Goal: Information Seeking & Learning: Learn about a topic

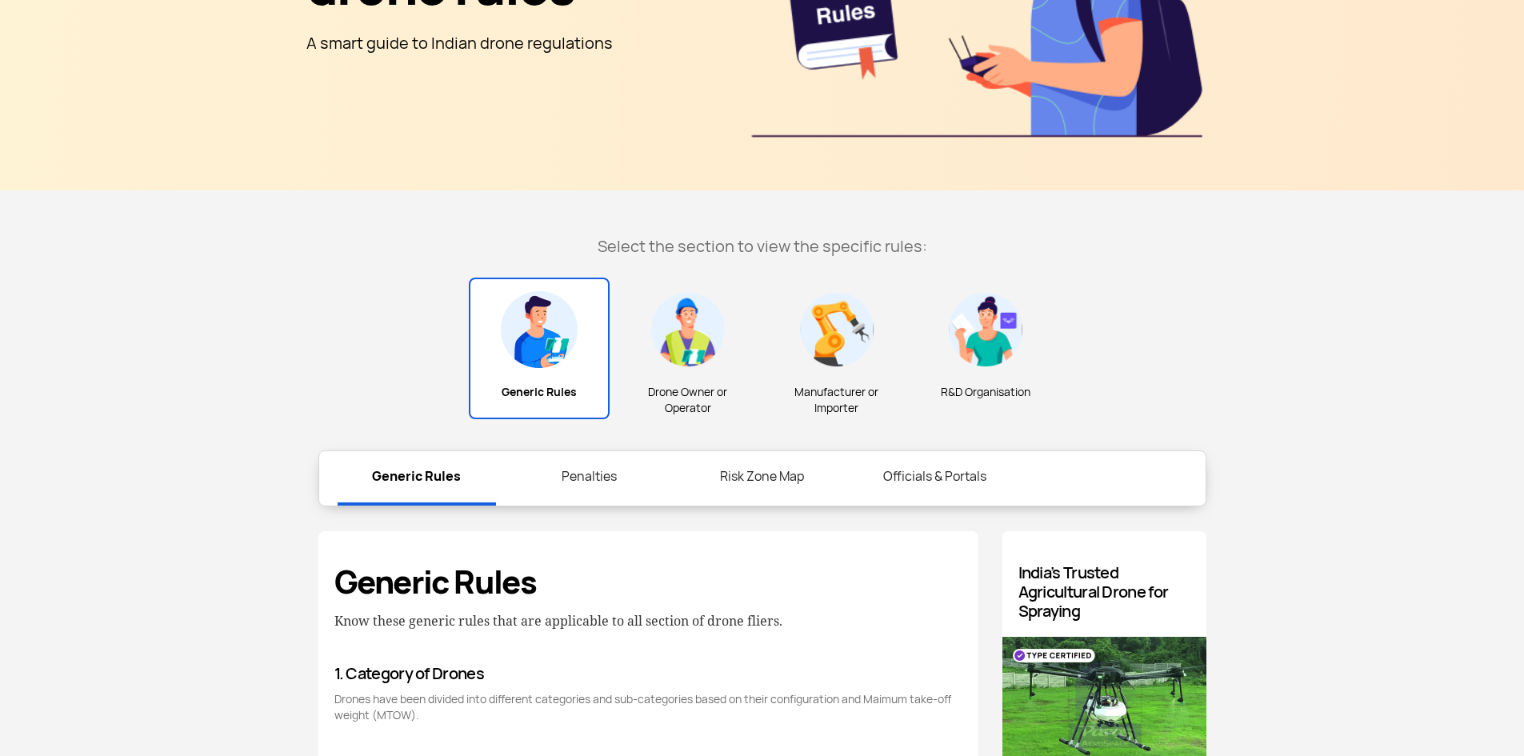
scroll to position [320, 0]
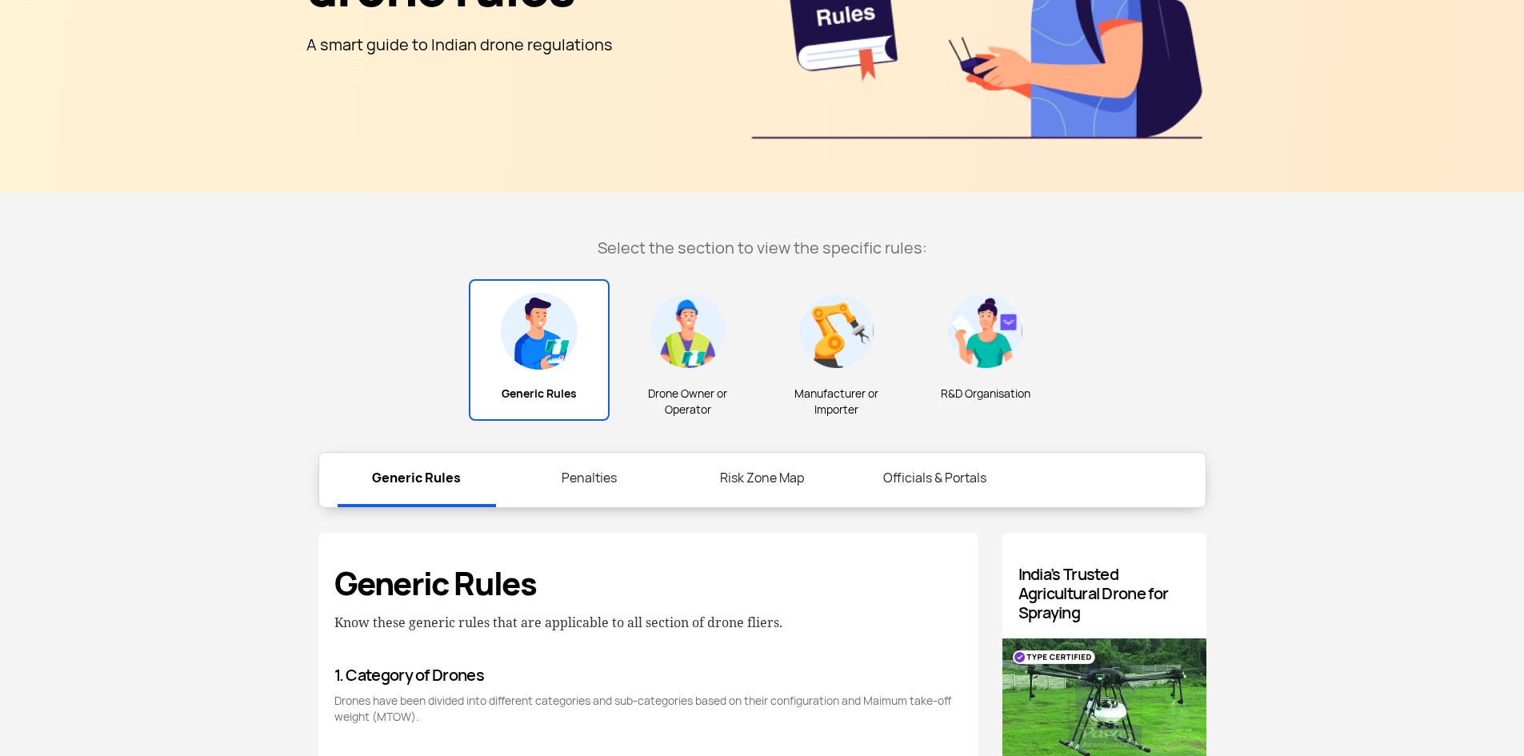
click at [688, 373] on div "Drone Owner or Operator" at bounding box center [687, 358] width 141 height 154
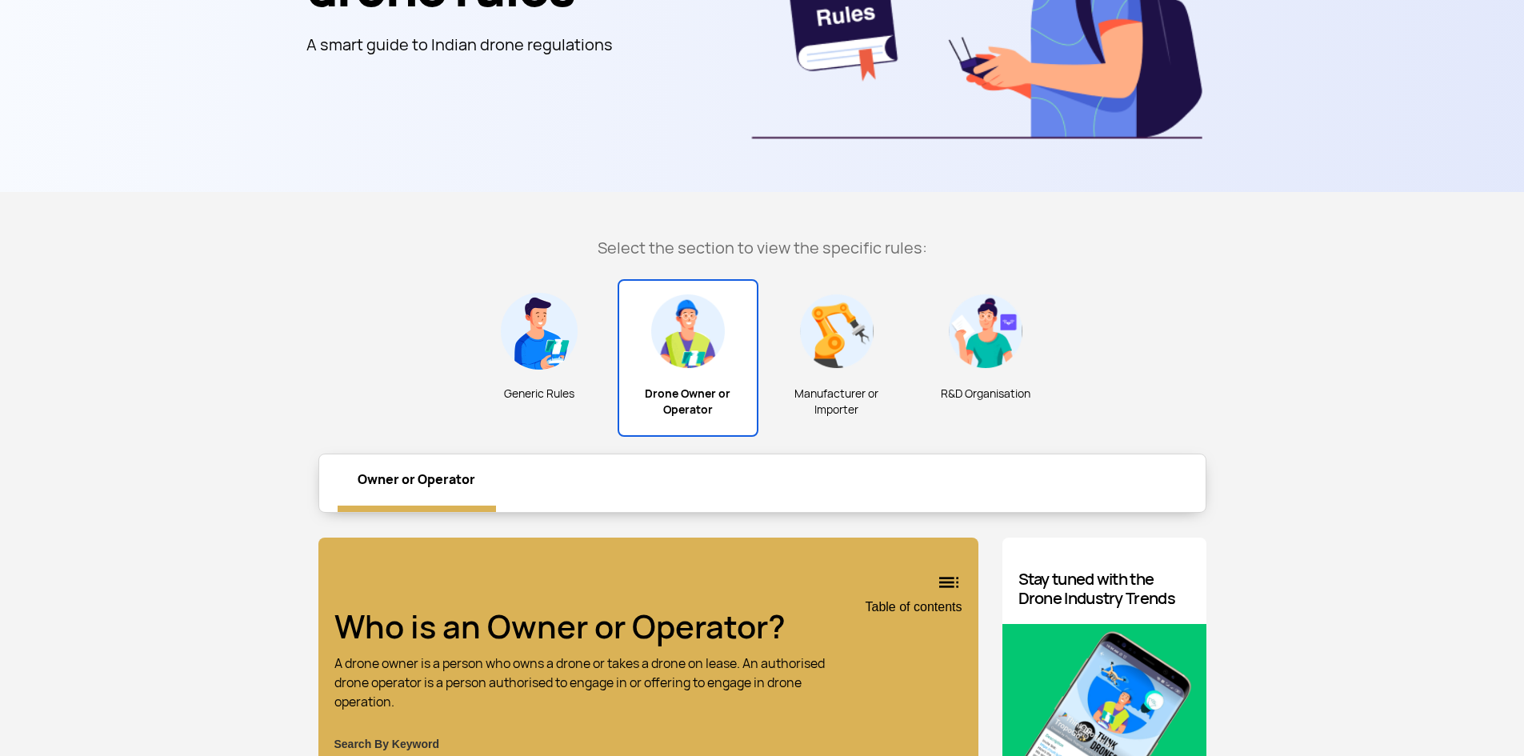
click at [812, 363] on img at bounding box center [836, 331] width 77 height 77
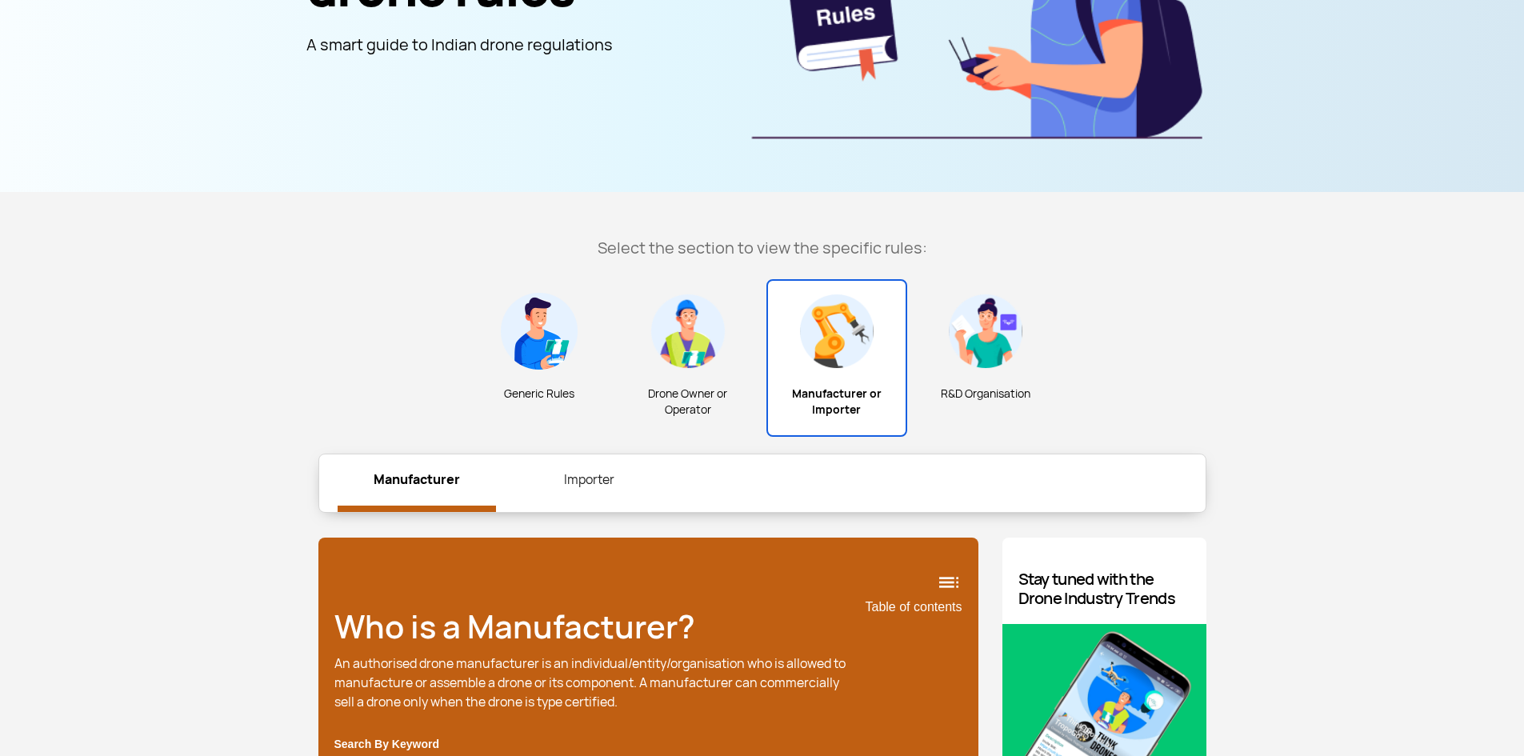
click at [945, 363] on div "R&D Organisation" at bounding box center [985, 350] width 141 height 138
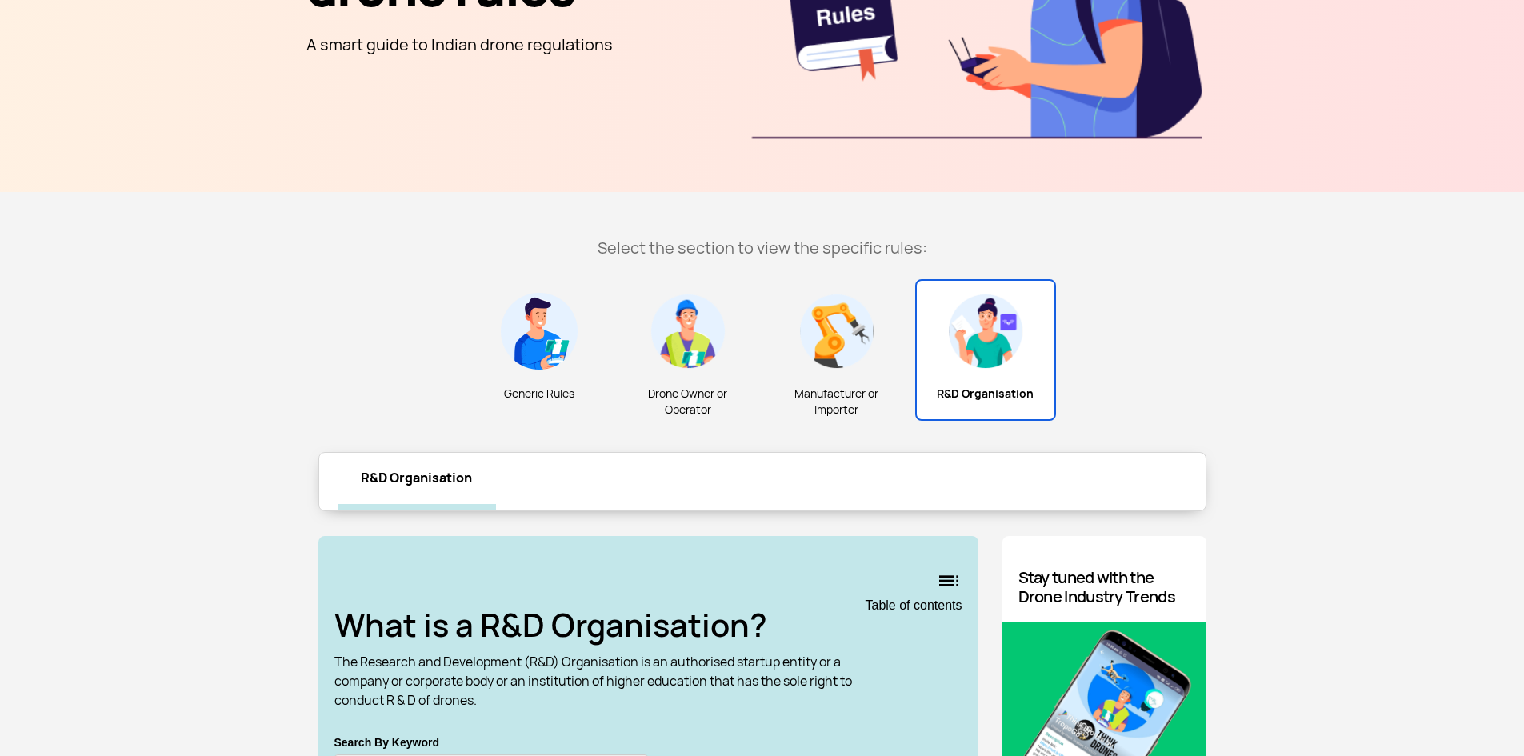
click at [688, 372] on div "Drone Owner or Operator" at bounding box center [687, 358] width 141 height 154
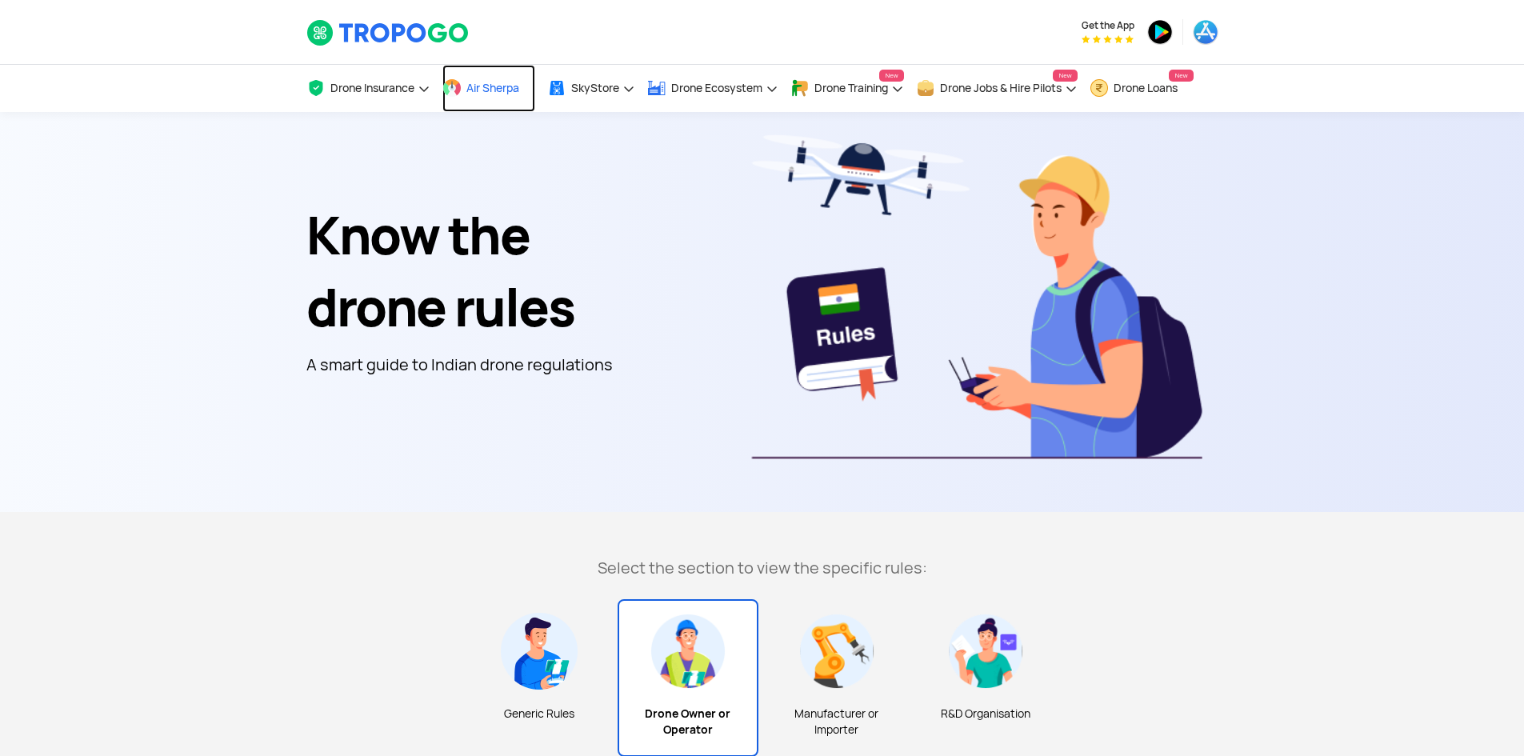
click at [493, 94] on span "Air Sherpa" at bounding box center [492, 88] width 53 height 13
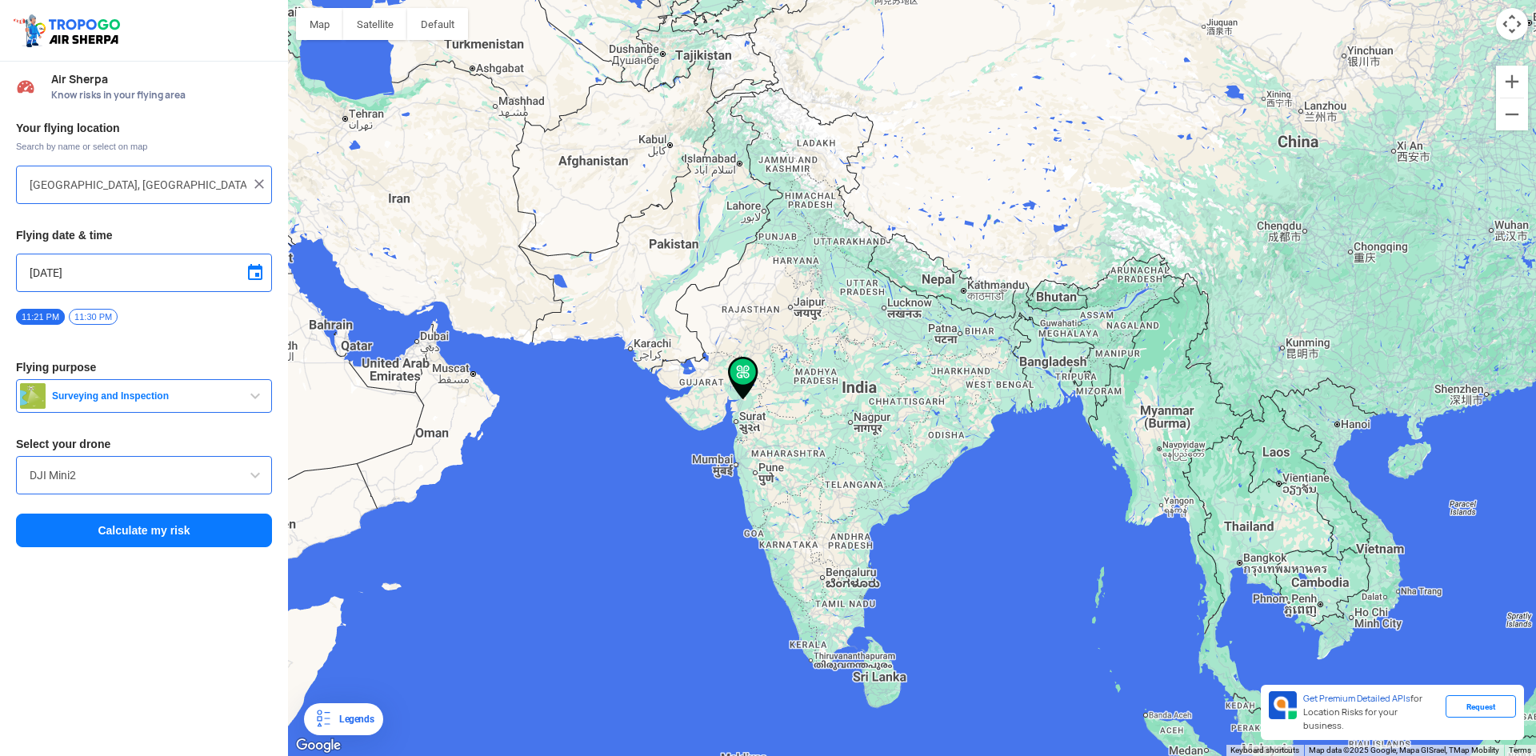
click at [180, 397] on span "Surveying and Inspection" at bounding box center [146, 396] width 200 height 13
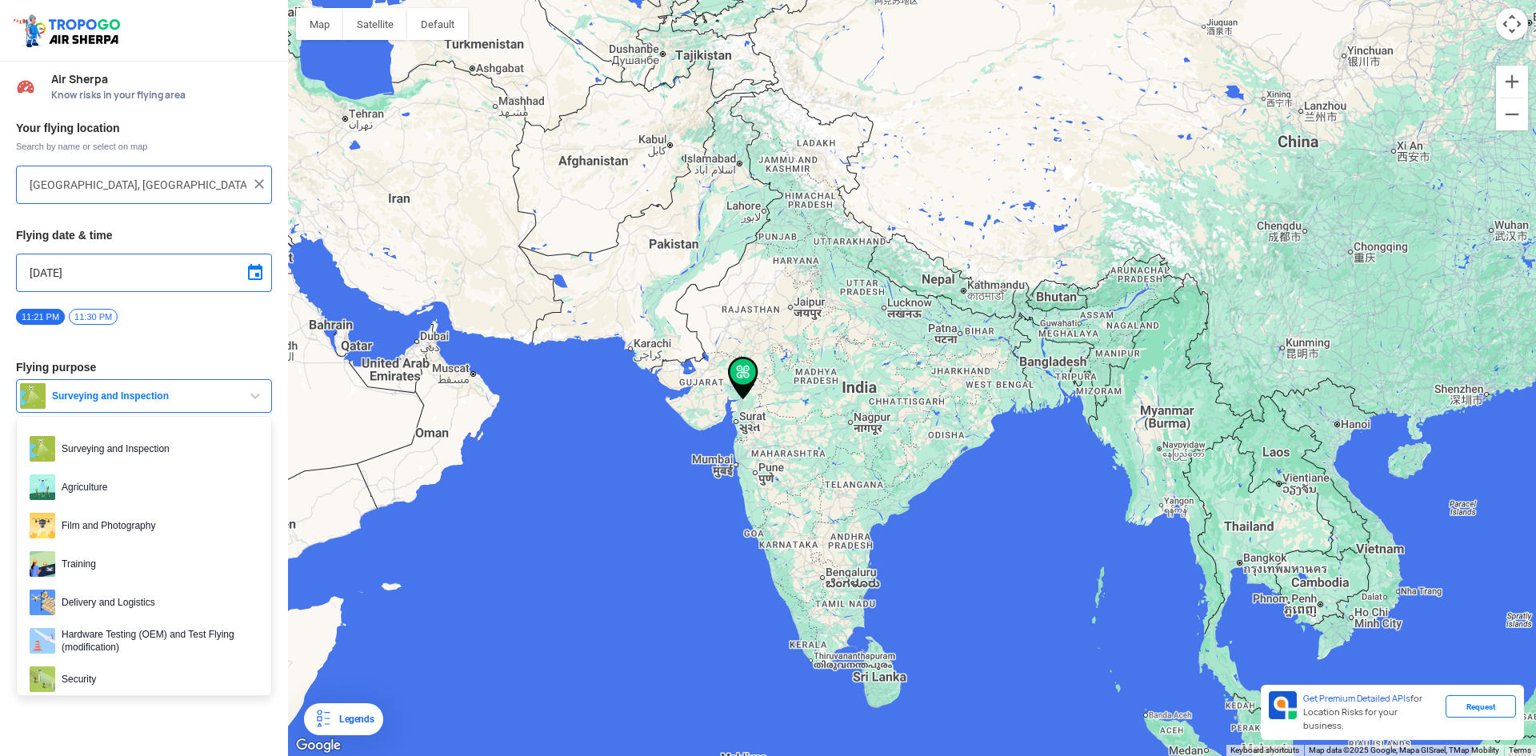
drag, startPoint x: 329, startPoint y: 334, endPoint x: 728, endPoint y: 430, distance: 410.3
click at [364, 385] on div at bounding box center [912, 378] width 1248 height 756
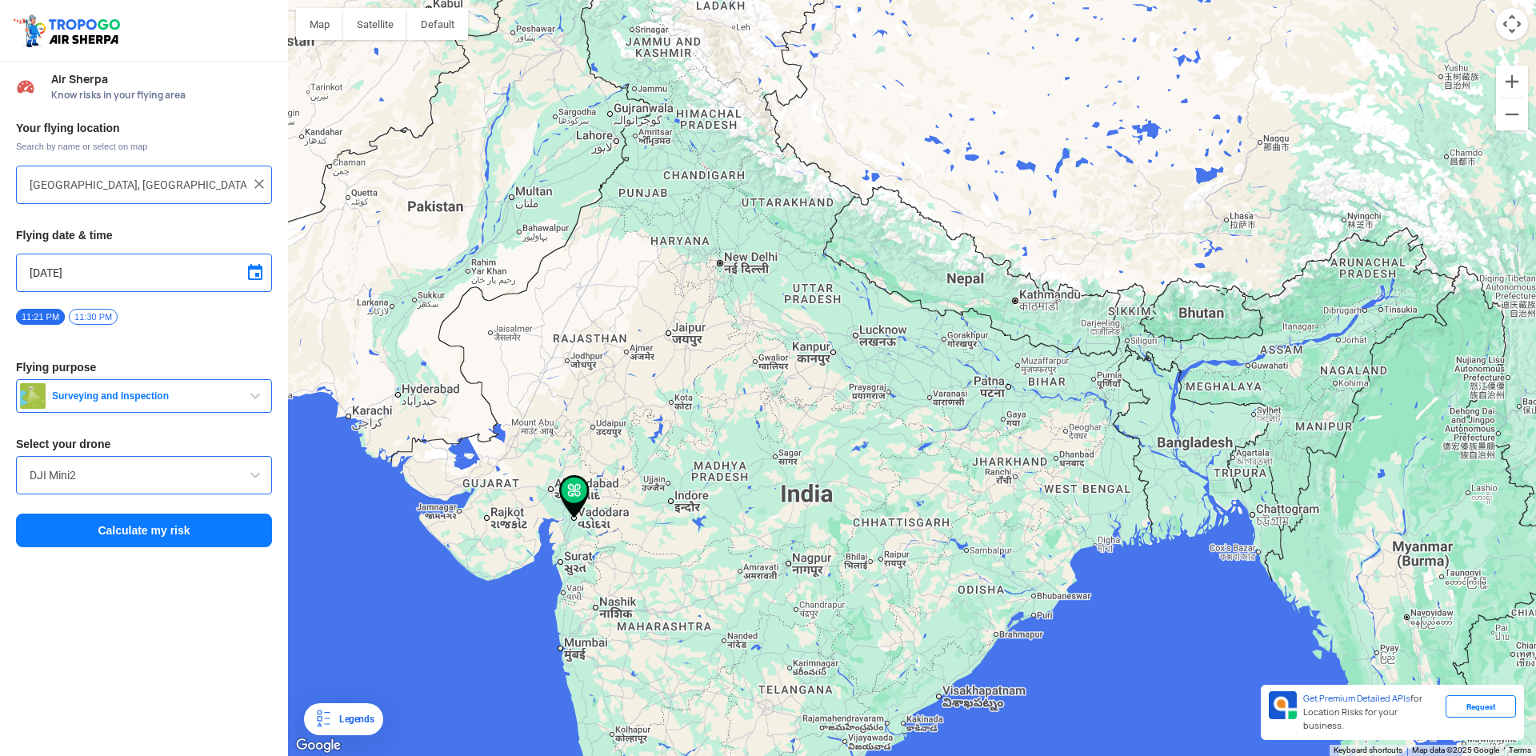
drag, startPoint x: 550, startPoint y: 319, endPoint x: 639, endPoint y: 389, distance: 112.8
click at [625, 426] on div at bounding box center [912, 378] width 1248 height 756
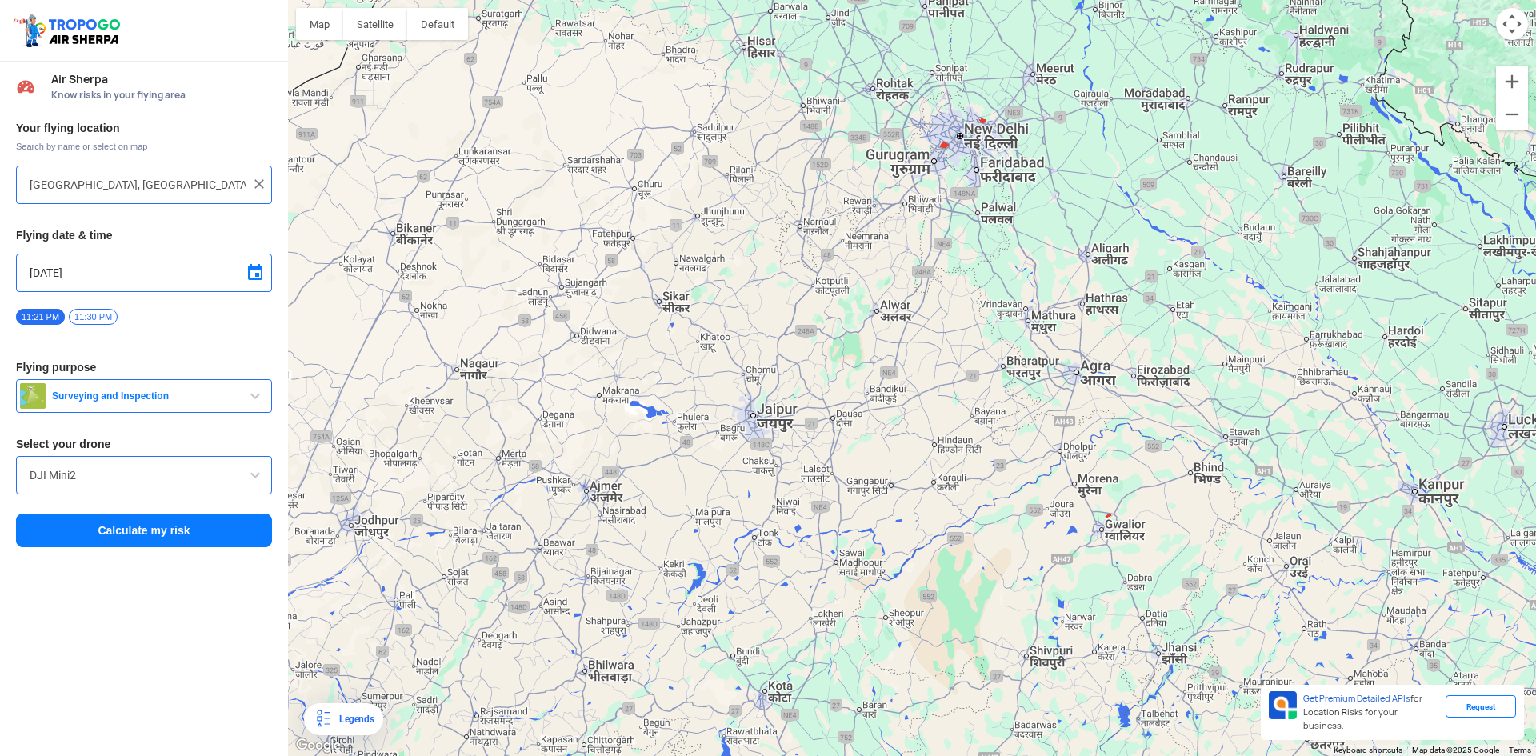
drag, startPoint x: 650, startPoint y: 238, endPoint x: 651, endPoint y: 389, distance: 150.4
click at [651, 389] on div at bounding box center [912, 378] width 1248 height 756
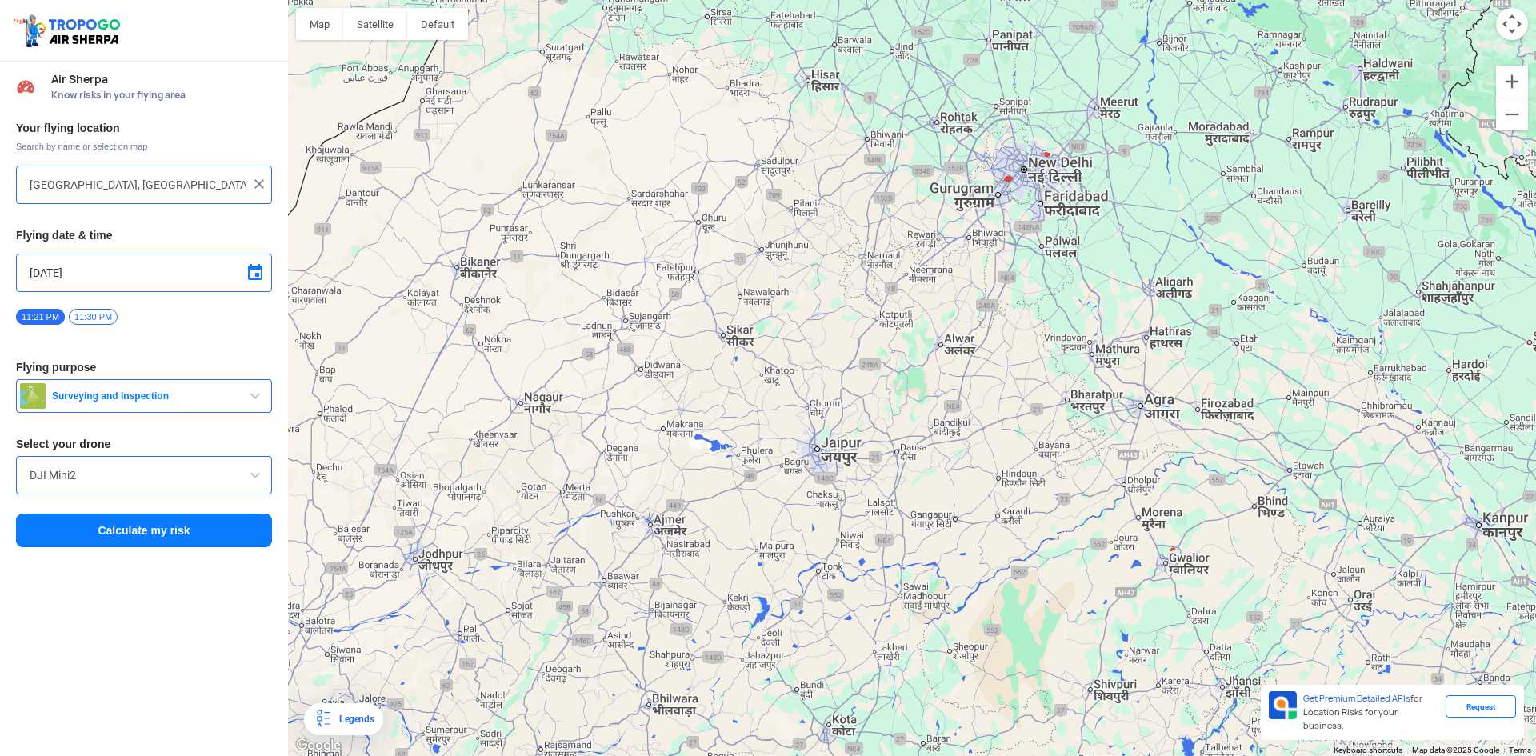
drag, startPoint x: 620, startPoint y: 355, endPoint x: 641, endPoint y: 306, distance: 53.0
click at [714, 317] on div at bounding box center [912, 378] width 1248 height 756
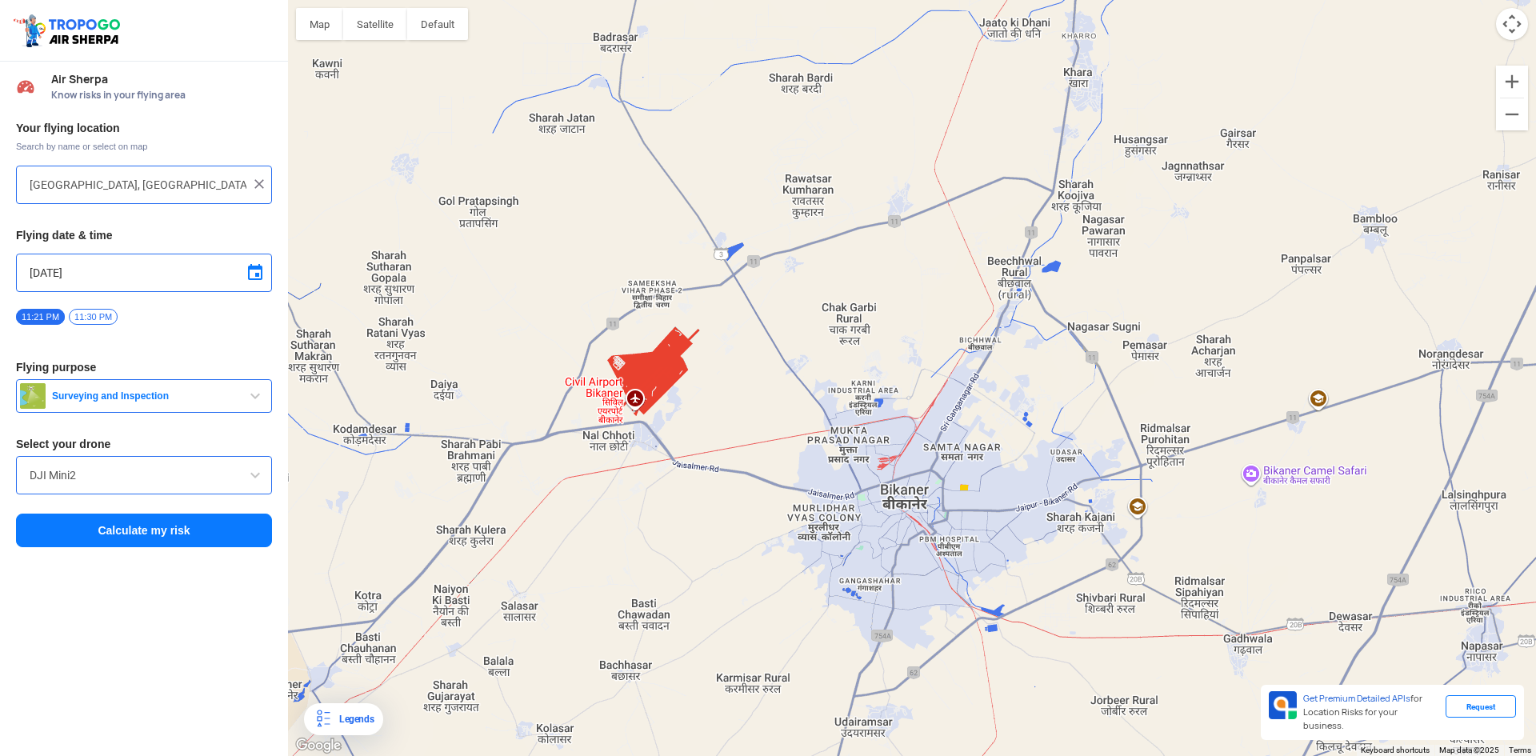
drag, startPoint x: 587, startPoint y: 353, endPoint x: 696, endPoint y: 427, distance: 131.8
click at [696, 427] on div at bounding box center [912, 378] width 1248 height 756
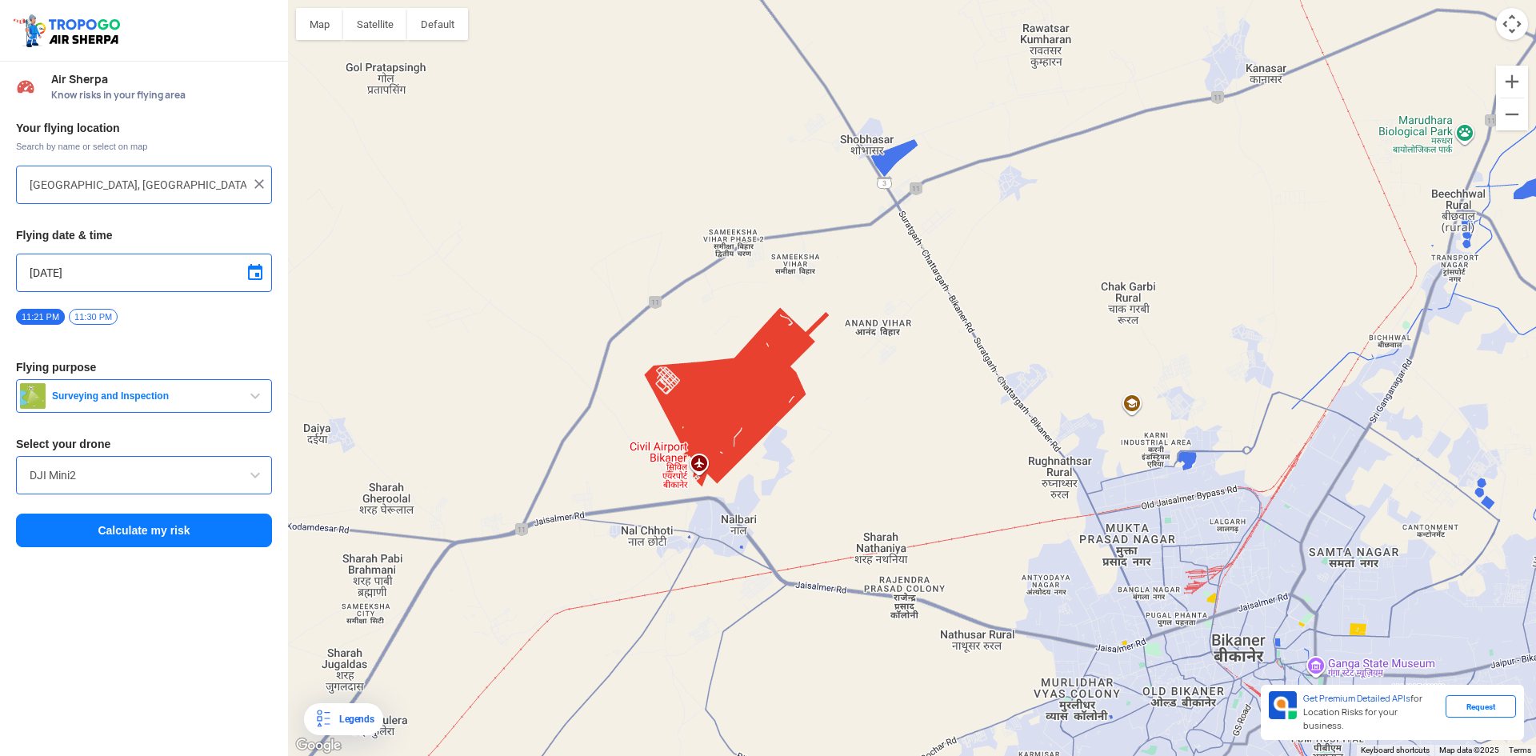
click at [749, 407] on div at bounding box center [912, 378] width 1248 height 756
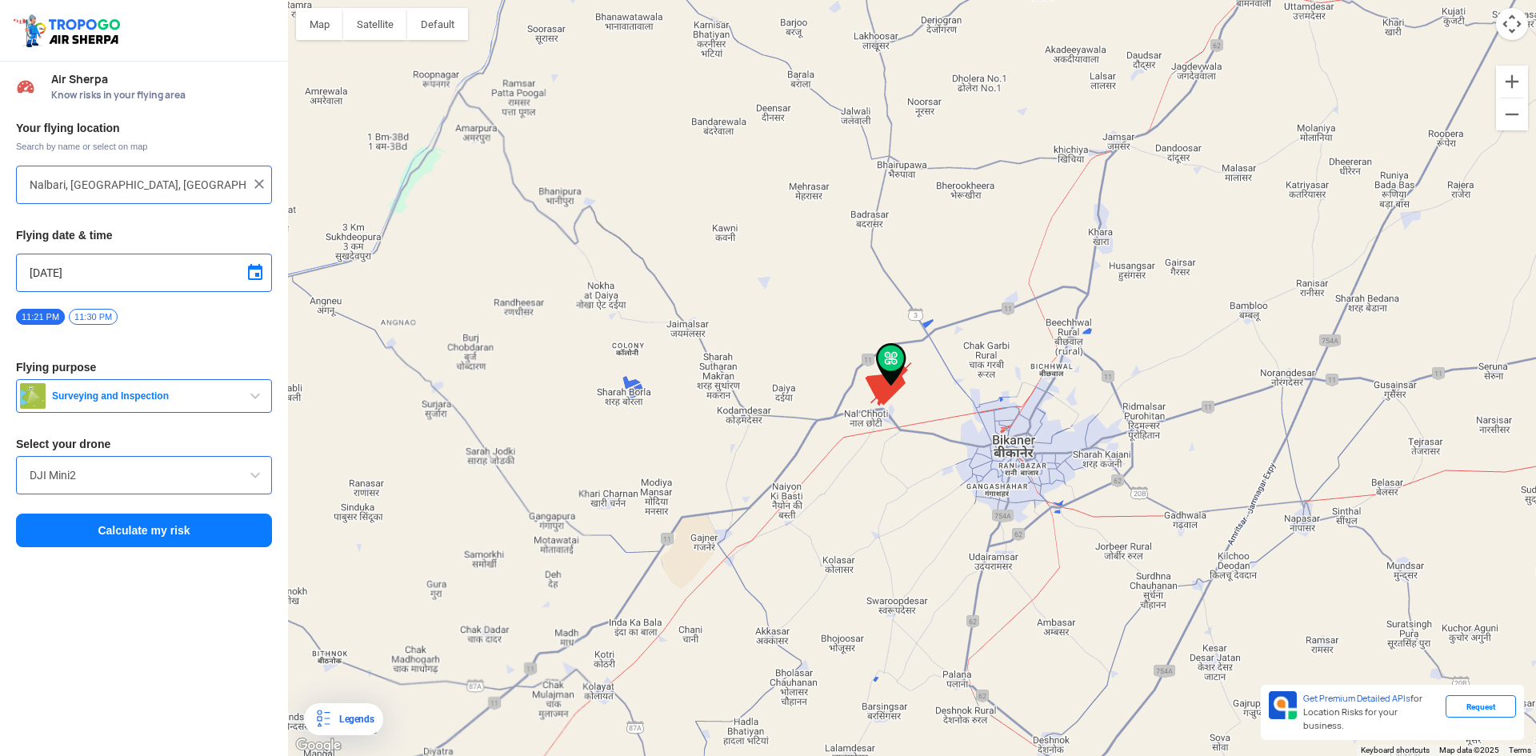
drag, startPoint x: 753, startPoint y: 384, endPoint x: 730, endPoint y: 392, distance: 23.8
click at [730, 392] on div at bounding box center [912, 378] width 1248 height 756
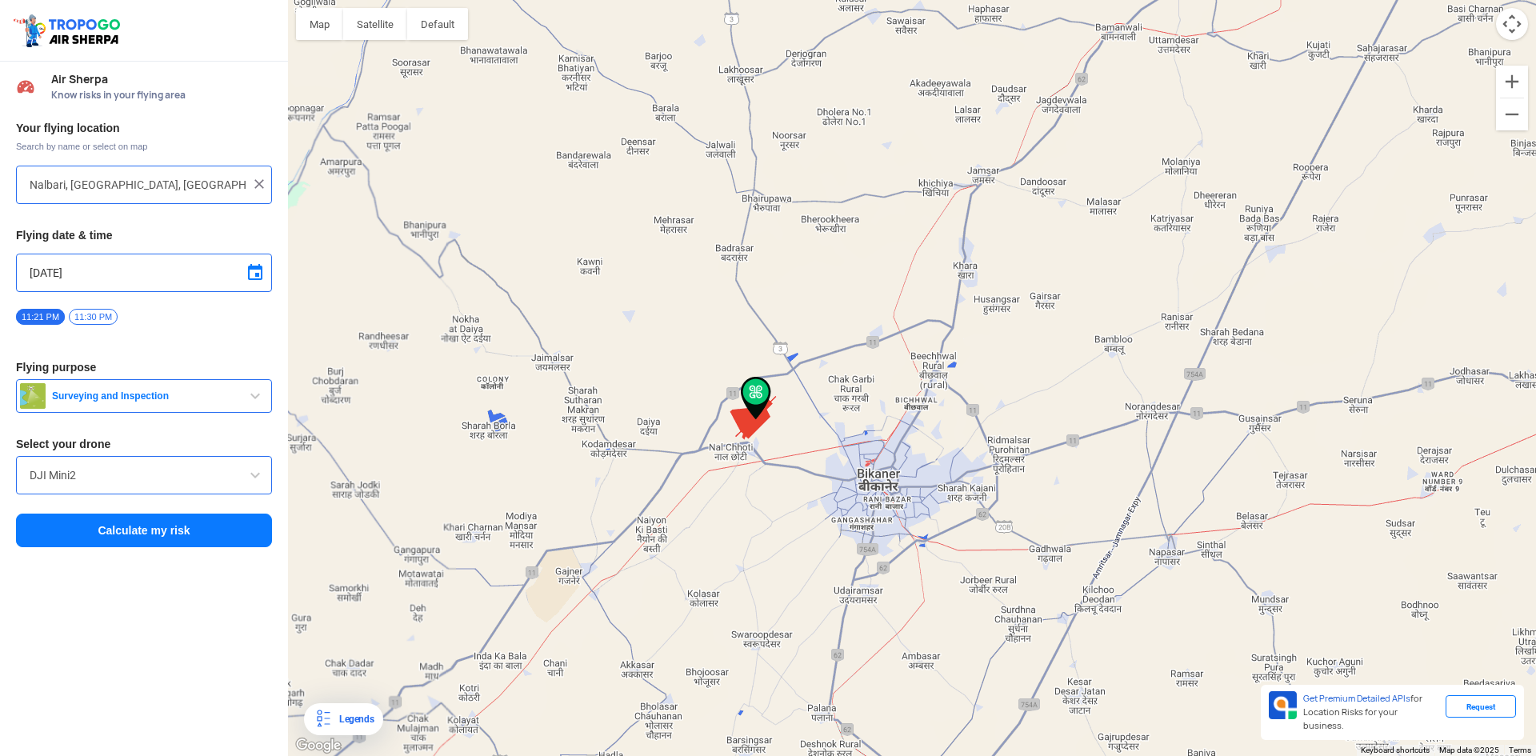
drag, startPoint x: 785, startPoint y: 310, endPoint x: 628, endPoint y: 355, distance: 163.3
click at [628, 355] on div at bounding box center [912, 378] width 1248 height 756
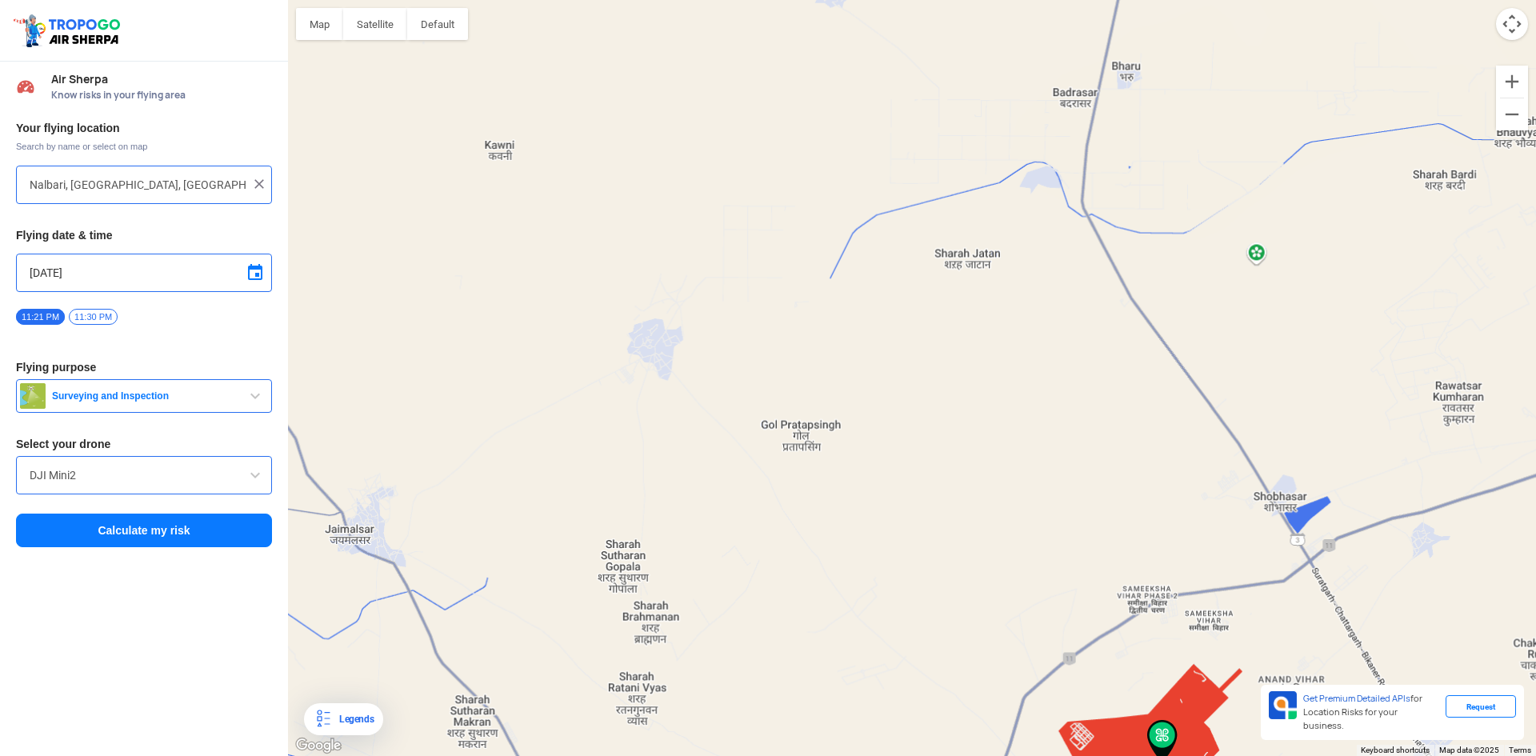
drag, startPoint x: 597, startPoint y: 332, endPoint x: 642, endPoint y: 362, distance: 54.8
click at [602, 344] on div at bounding box center [912, 378] width 1248 height 756
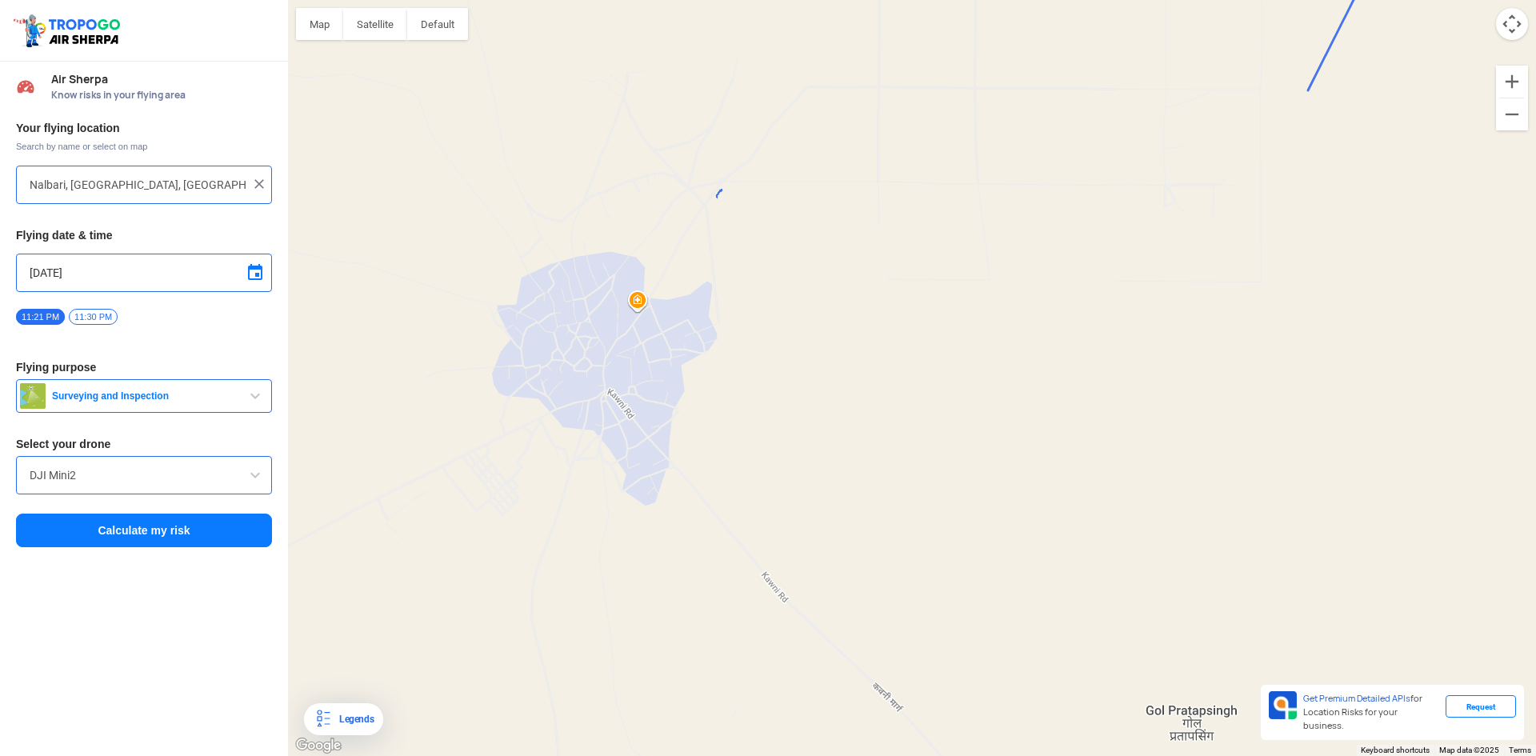
click at [804, 274] on div at bounding box center [912, 378] width 1248 height 756
type input "[GEOGRAPHIC_DATA], [GEOGRAPHIC_DATA], [GEOGRAPHIC_DATA]"
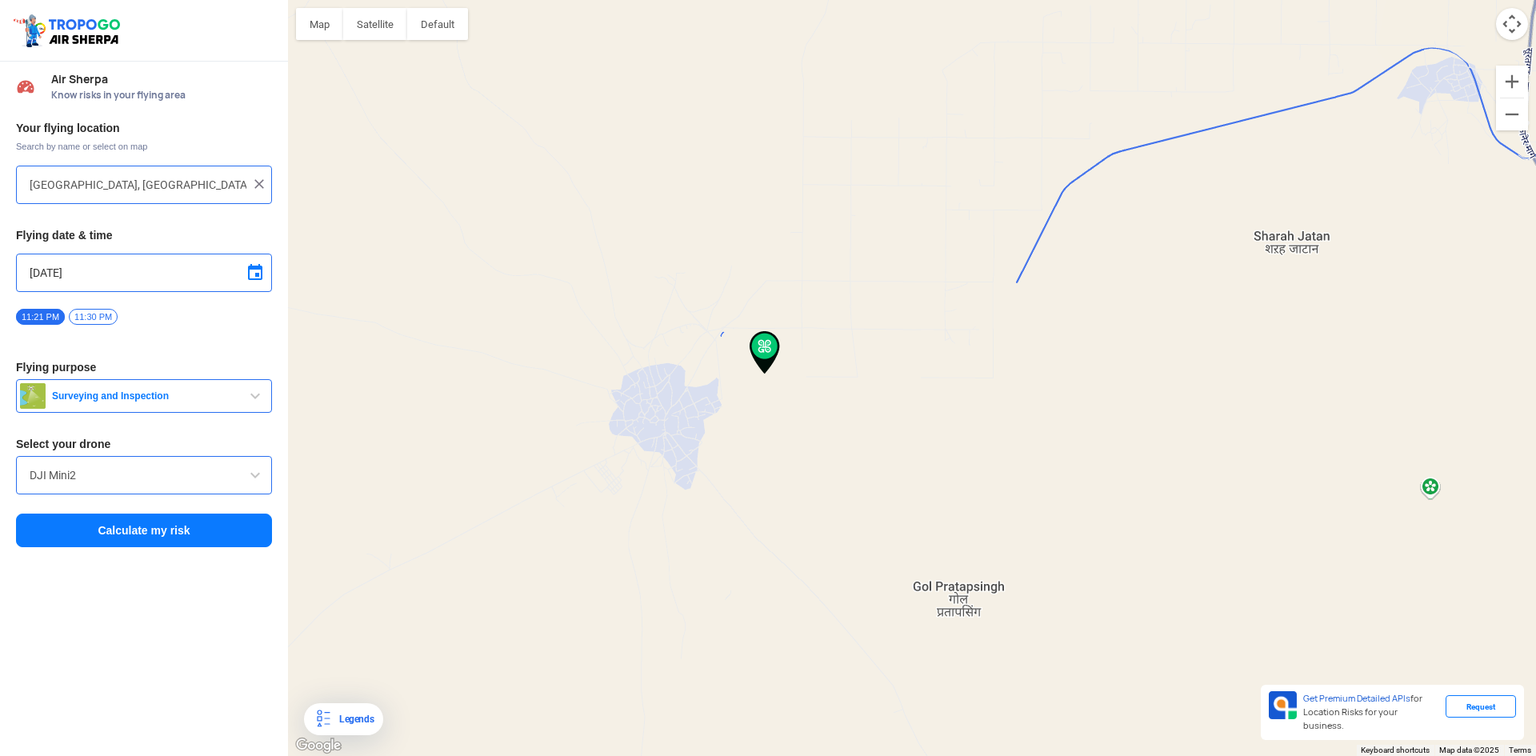
click at [249, 476] on span at bounding box center [255, 475] width 19 height 19
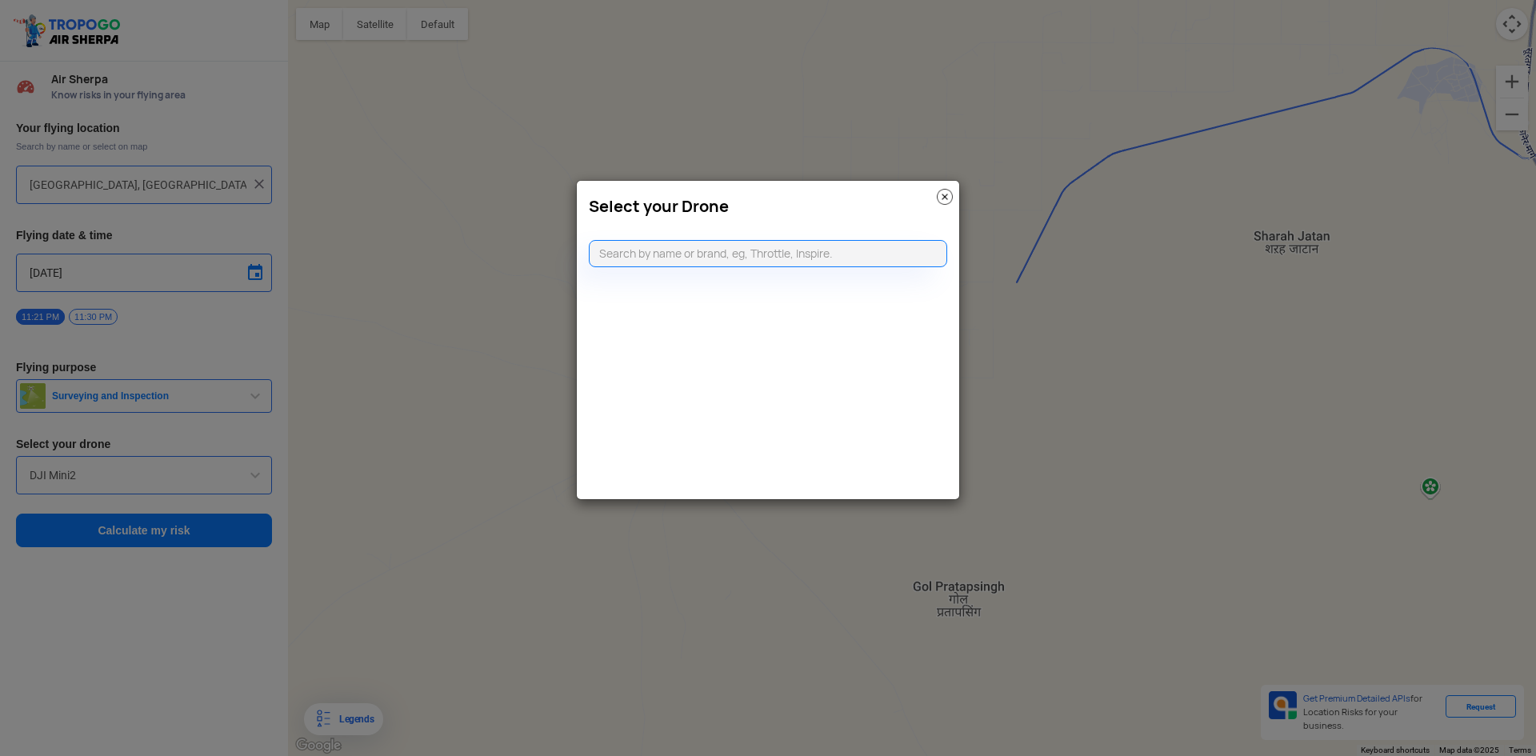
click at [944, 196] on img at bounding box center [945, 197] width 16 height 16
